Goal: Information Seeking & Learning: Learn about a topic

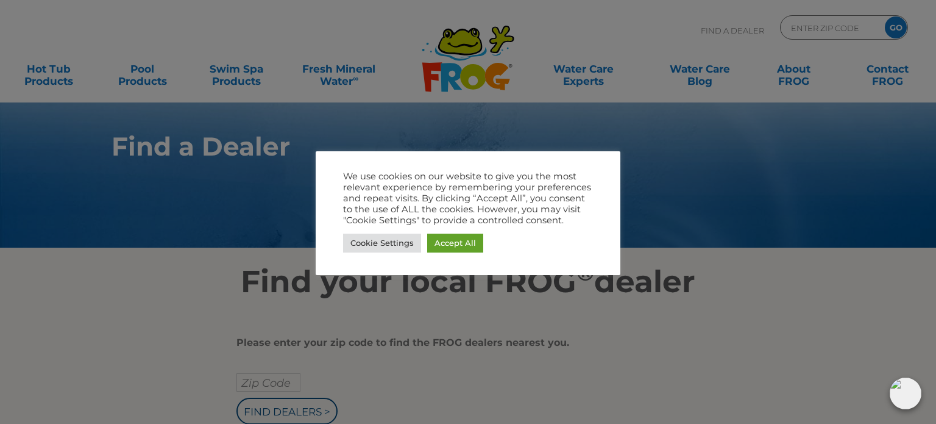
click at [690, 193] on div at bounding box center [468, 212] width 936 height 424
click at [827, 121] on div at bounding box center [468, 212] width 936 height 424
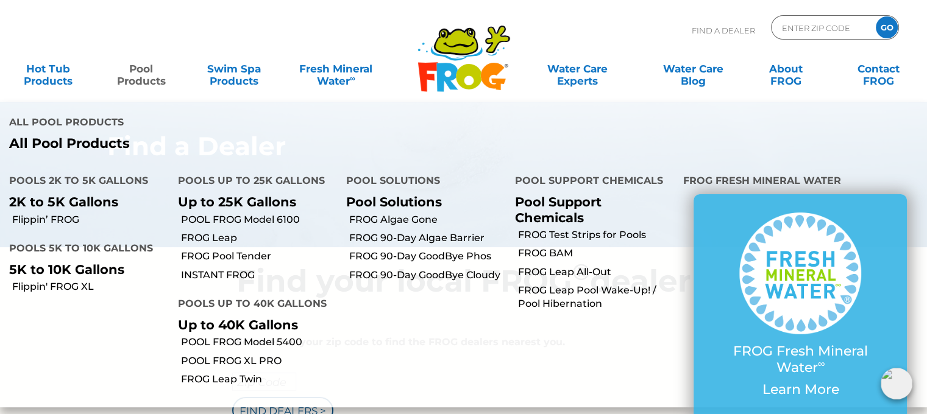
click at [154, 73] on link "Pool Products" at bounding box center [141, 69] width 72 height 24
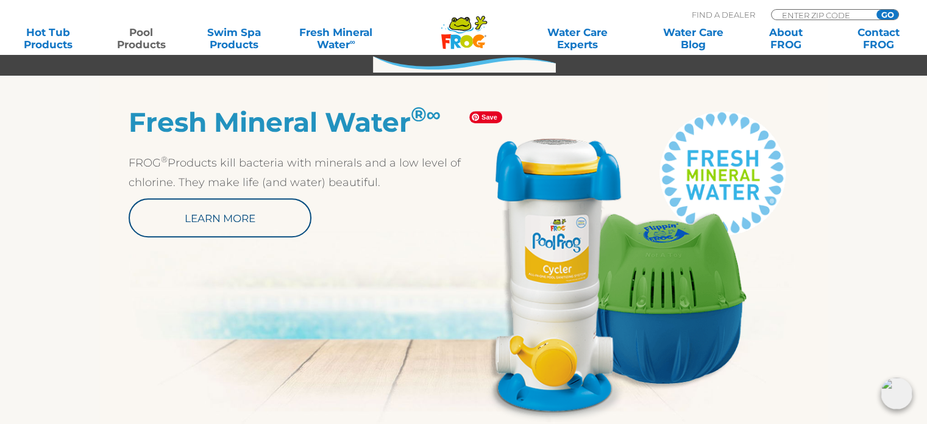
scroll to position [634, 0]
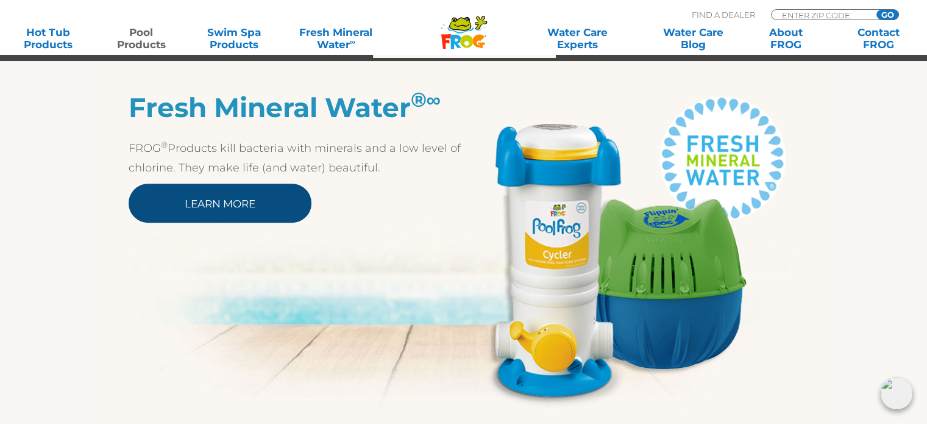
click at [249, 200] on link "Learn More" at bounding box center [220, 202] width 183 height 39
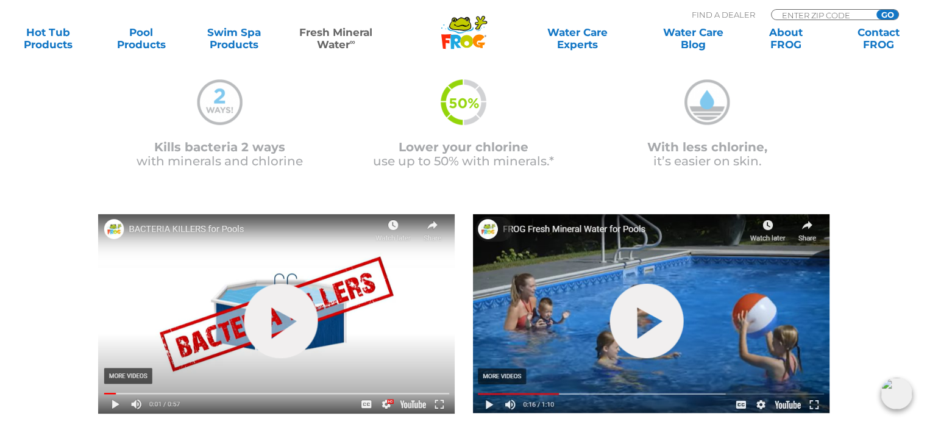
scroll to position [317, 0]
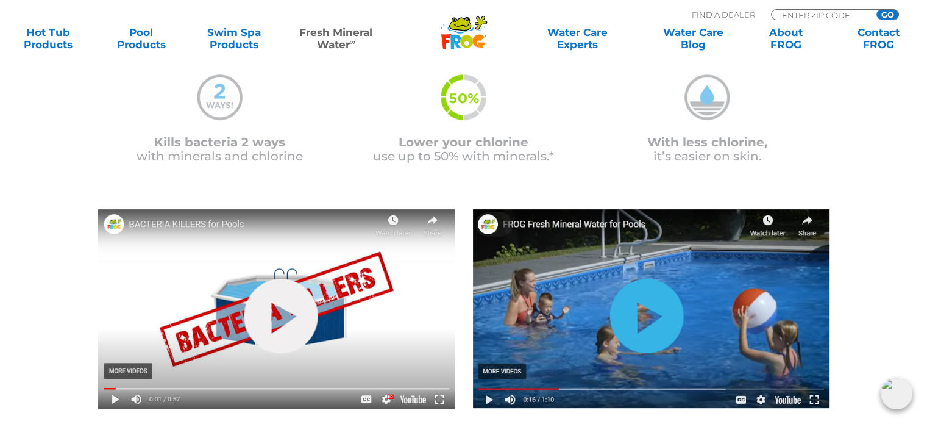
click at [645, 302] on link "hide-me" at bounding box center [646, 315] width 74 height 74
